Goal: Task Accomplishment & Management: Manage account settings

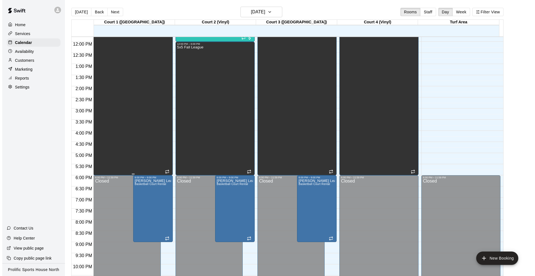
scroll to position [179, 0]
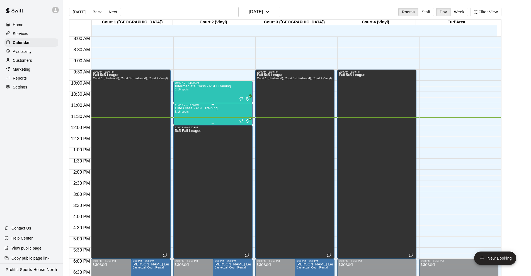
click at [203, 108] on p "Elite Class - PSH Training" at bounding box center [196, 108] width 43 height 0
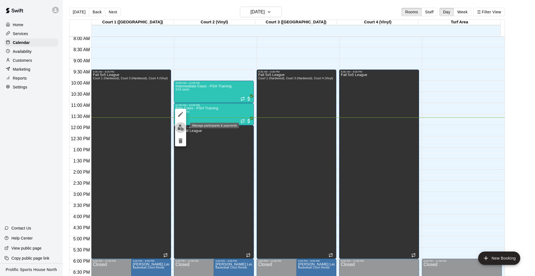
click at [180, 128] on img "edit" at bounding box center [180, 128] width 6 height 6
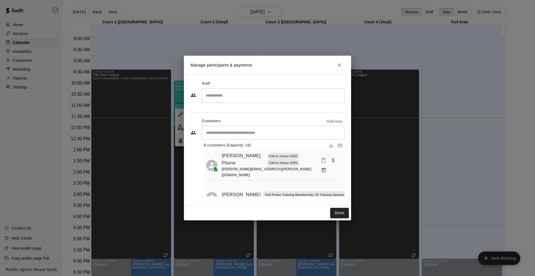
scroll to position [0, 0]
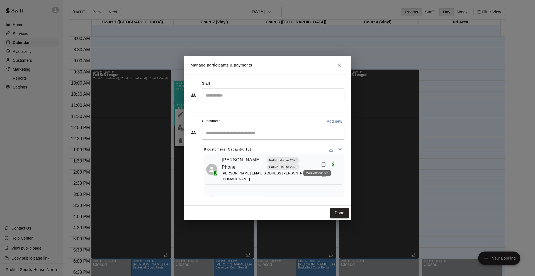
click at [321, 162] on icon "Mark attendance" at bounding box center [323, 164] width 5 height 5
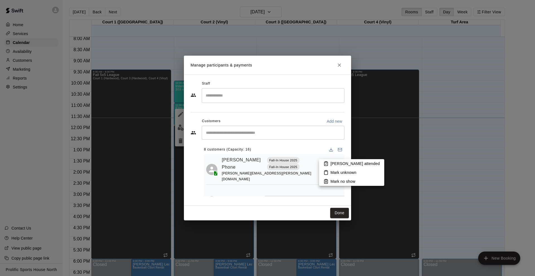
click at [327, 166] on icon at bounding box center [325, 164] width 3 height 4
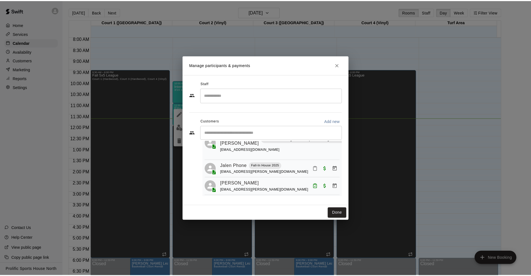
scroll to position [180, 0]
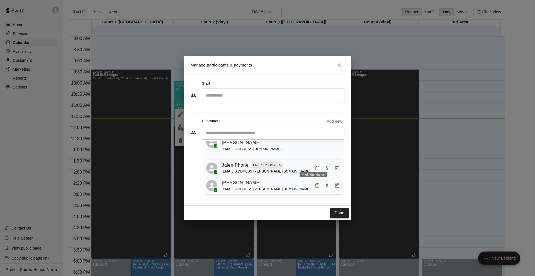
click at [315, 166] on icon "Mark attendance" at bounding box center [317, 168] width 5 height 5
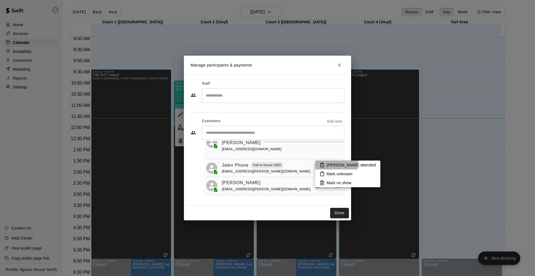
click at [323, 163] on rect at bounding box center [322, 163] width 2 height 1
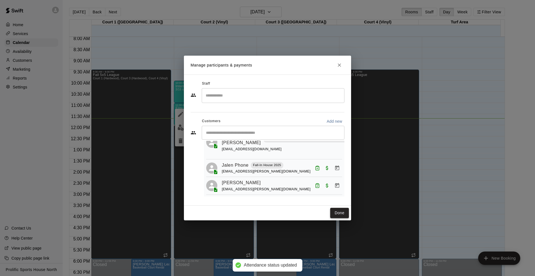
click at [339, 210] on button "Done" at bounding box center [339, 213] width 19 height 10
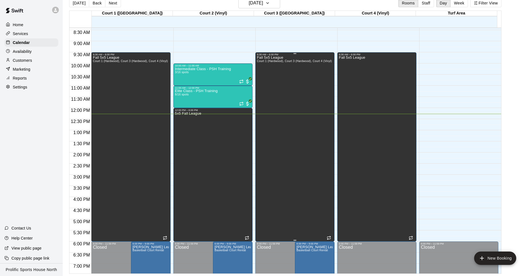
scroll to position [185, 0]
